Goal: Navigation & Orientation: Find specific page/section

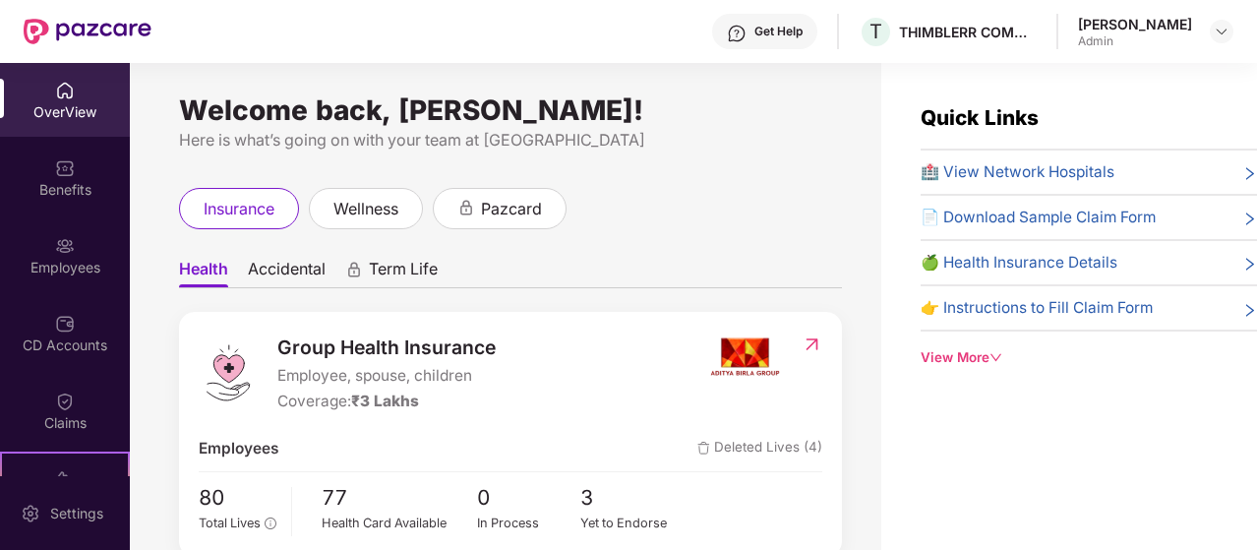
scroll to position [250, 0]
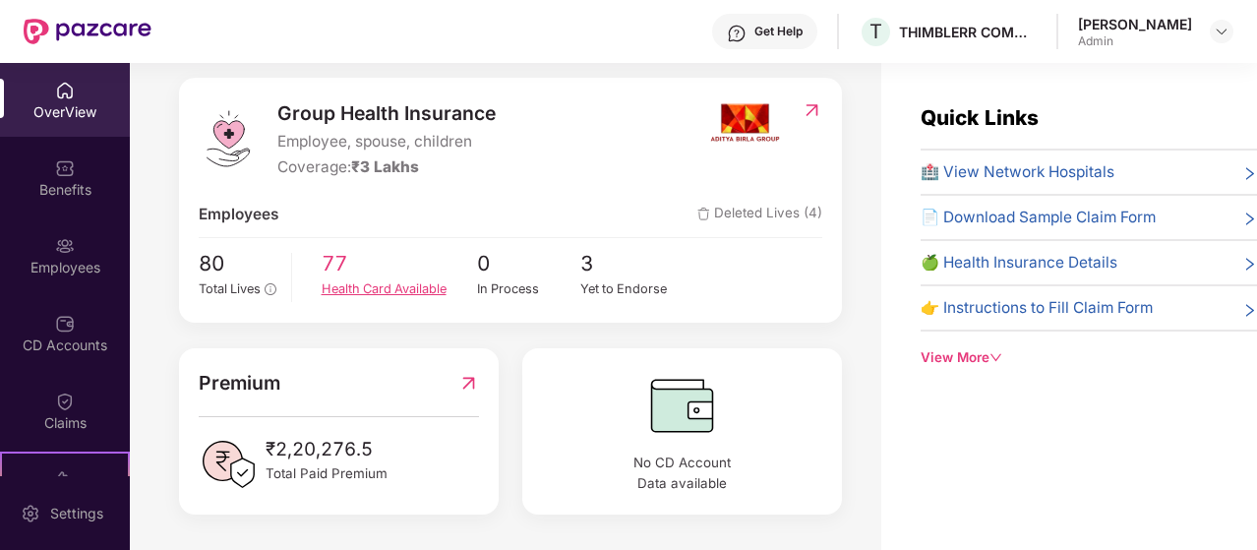
click at [356, 279] on div "Health Card Available" at bounding box center [399, 289] width 155 height 20
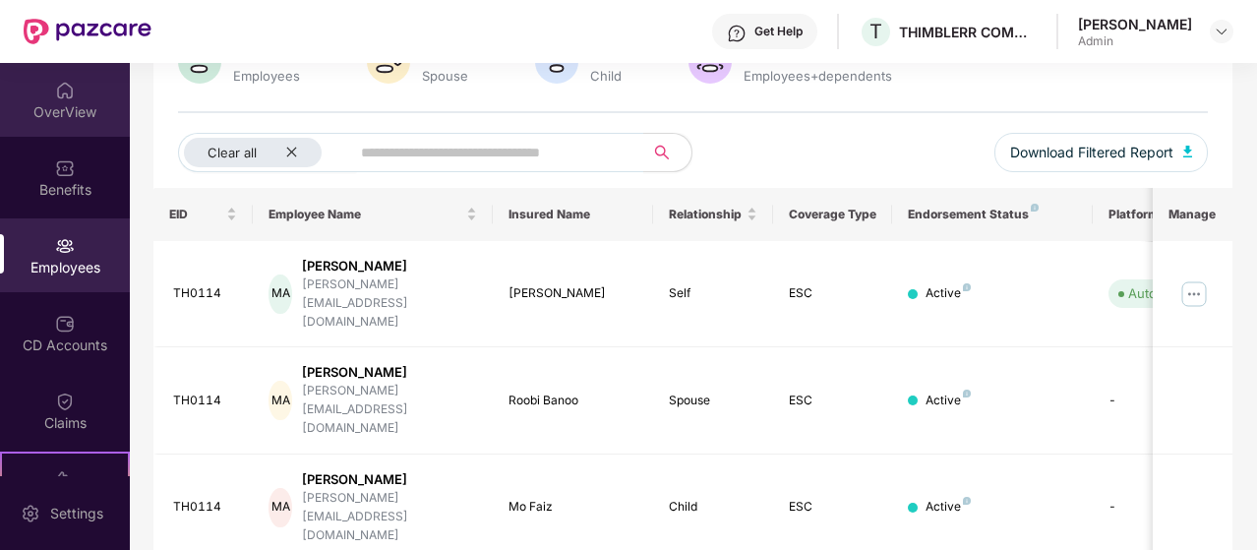
click at [91, 72] on div "OverView" at bounding box center [65, 100] width 130 height 74
